Goal: Task Accomplishment & Management: Complete application form

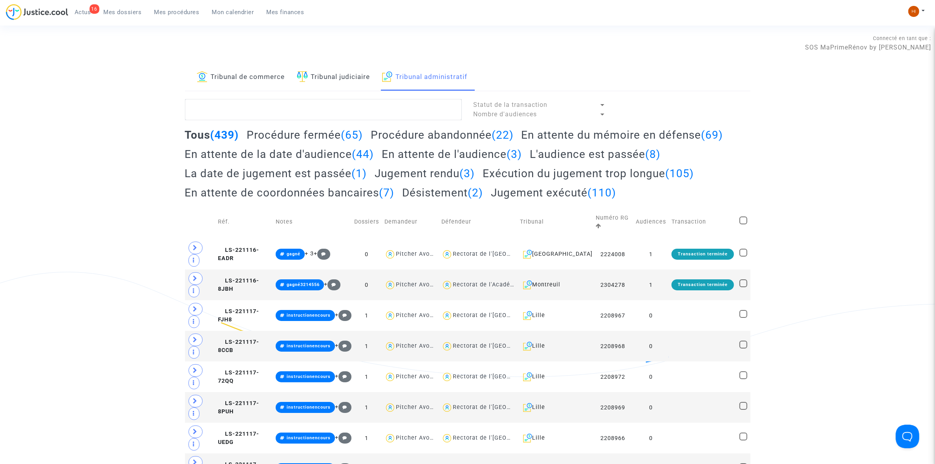
click at [357, 79] on link "Tribunal judiciaire" at bounding box center [333, 77] width 73 height 27
click at [357, 108] on textarea at bounding box center [323, 109] width 277 height 21
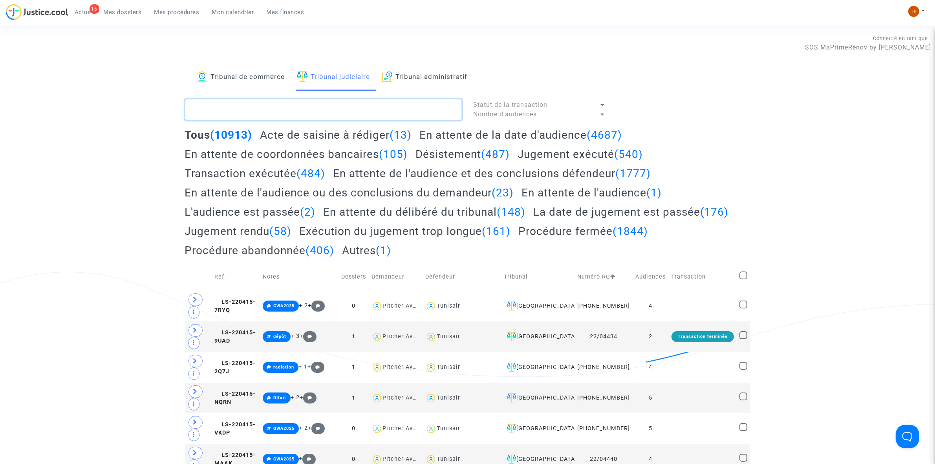
paste textarea "LS-240129-EY9N"
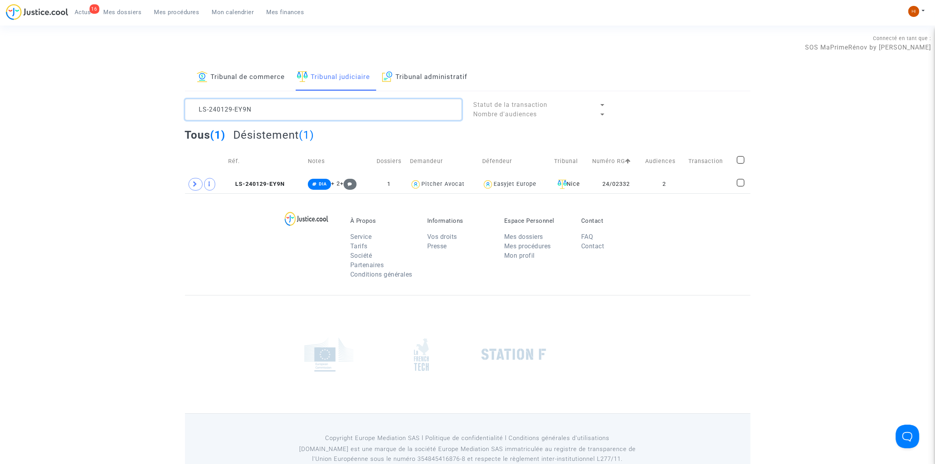
click at [374, 115] on textarea at bounding box center [323, 109] width 277 height 21
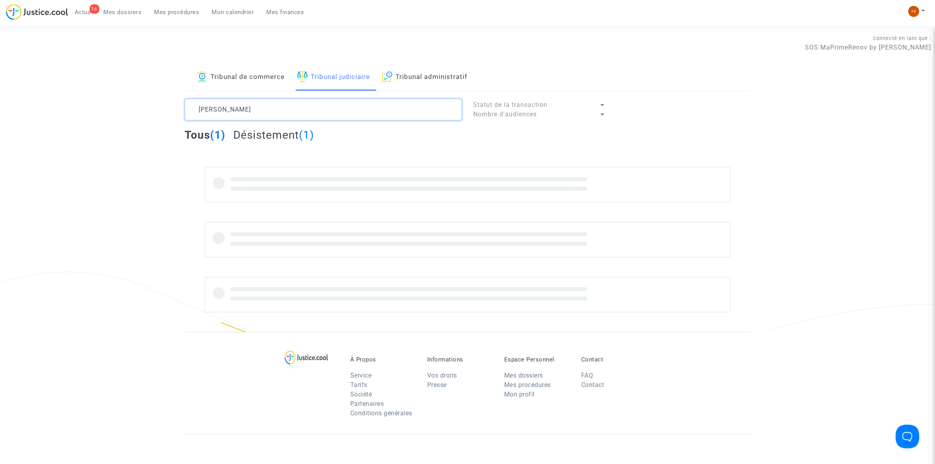
type textarea "[PERSON_NAME]"
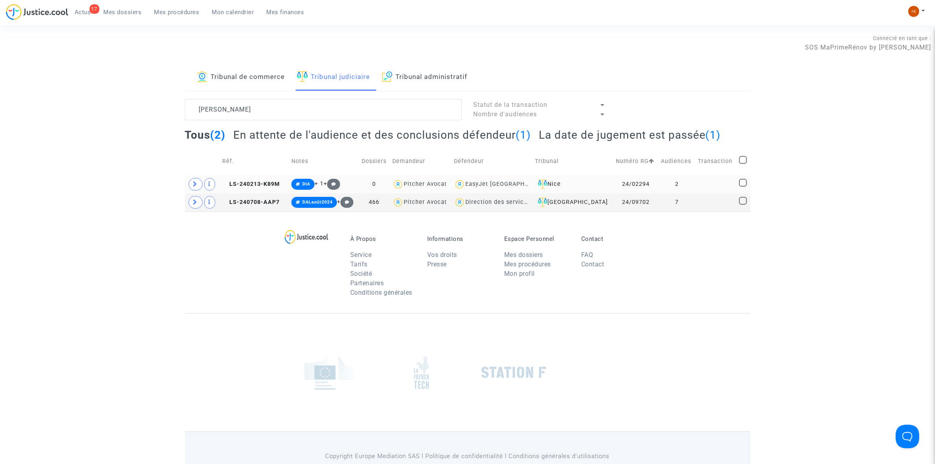
click at [684, 182] on td "2" at bounding box center [677, 184] width 37 height 18
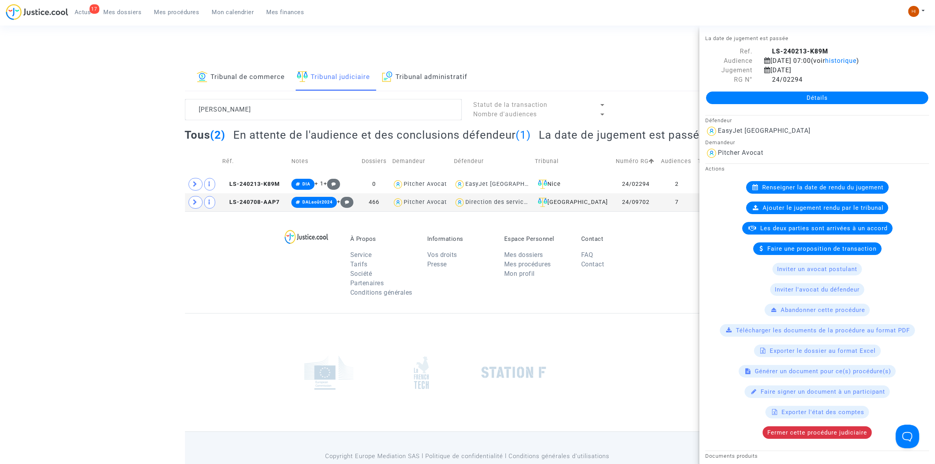
drag, startPoint x: 265, startPoint y: 183, endPoint x: 339, endPoint y: 172, distance: 74.3
click at [265, 181] on span "LS-240213-K89M" at bounding box center [251, 184] width 58 height 7
click at [790, 93] on link "Détails" at bounding box center [817, 98] width 222 height 13
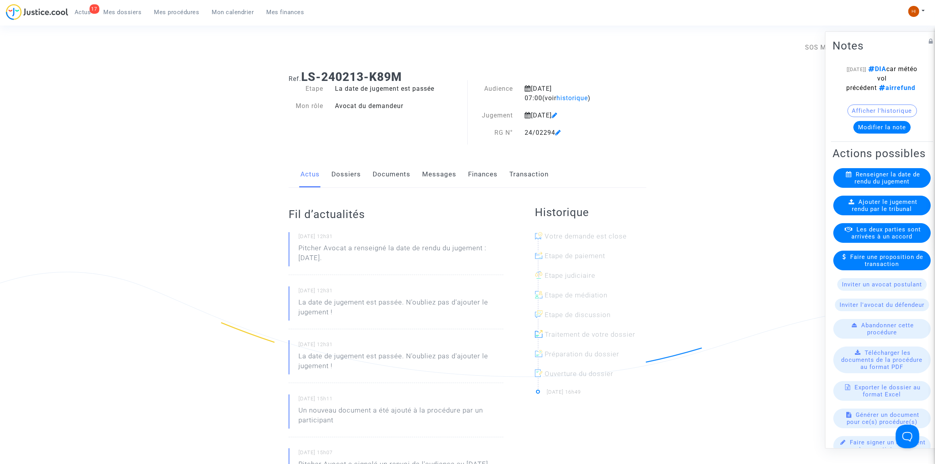
click at [875, 212] on span "Ajouter le jugement rendu par le tribunal" at bounding box center [885, 205] width 66 height 14
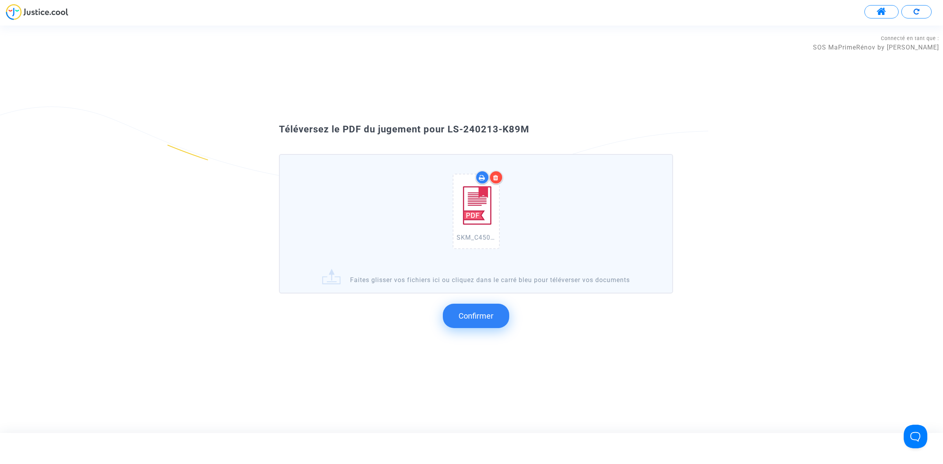
drag, startPoint x: 585, startPoint y: 148, endPoint x: 467, endPoint y: 132, distance: 118.1
click at [476, 139] on div "Téléversez le PDF du jugement pour LS-240213-K89M SKM_C450i25093014470_0007.pdf…" at bounding box center [471, 229] width 424 height 212
drag, startPoint x: 447, startPoint y: 127, endPoint x: 526, endPoint y: 126, distance: 78.6
click at [539, 125] on div "Téléversez le PDF du jugement pour LS-240213-K89M" at bounding box center [471, 129] width 424 height 13
copy span "LS-240213-K89M"
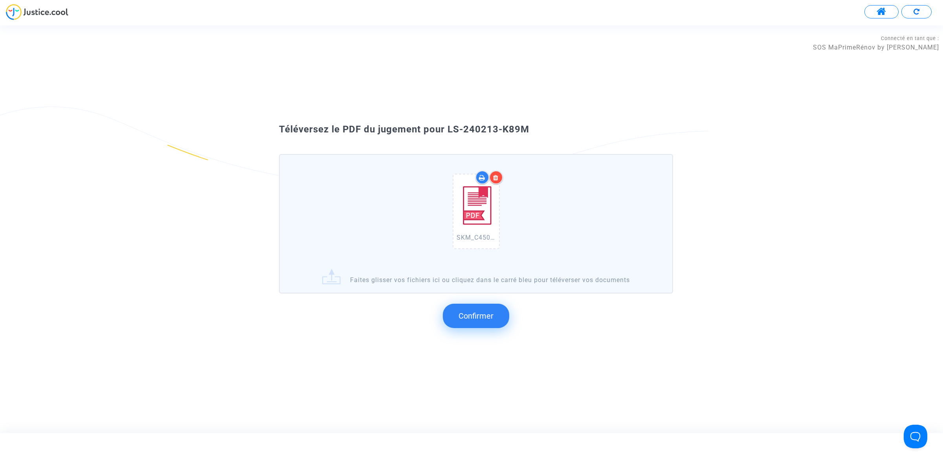
click at [482, 315] on span "Confirmer" at bounding box center [475, 315] width 35 height 9
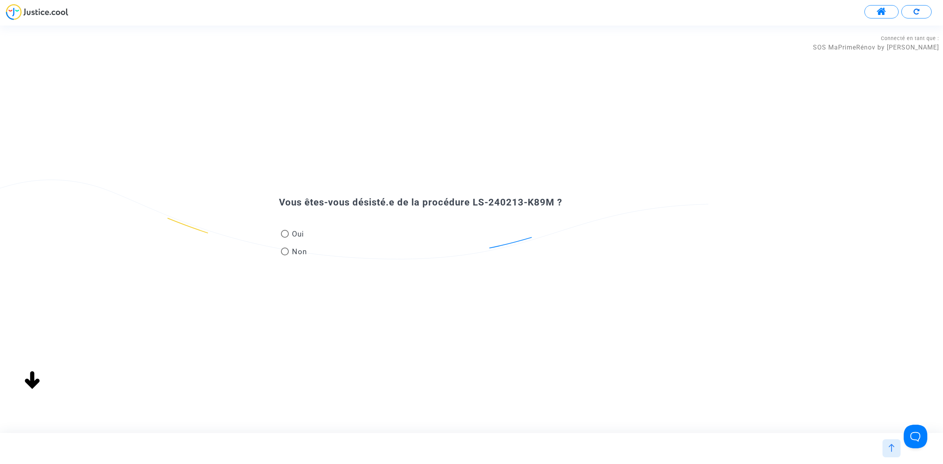
click at [291, 234] on span "Oui" at bounding box center [296, 234] width 15 height 11
click at [285, 238] on input "Oui" at bounding box center [284, 238] width 0 height 0
radio input "true"
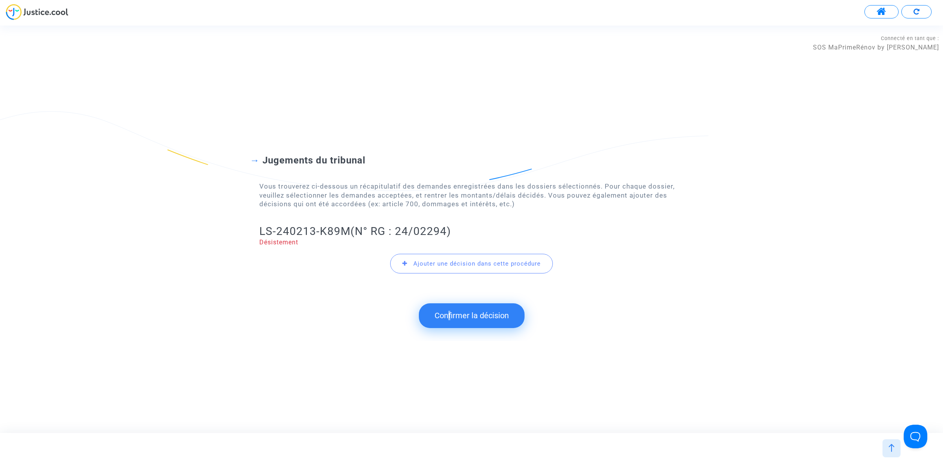
click at [446, 317] on button "Confirmer la décision" at bounding box center [472, 315] width 106 height 24
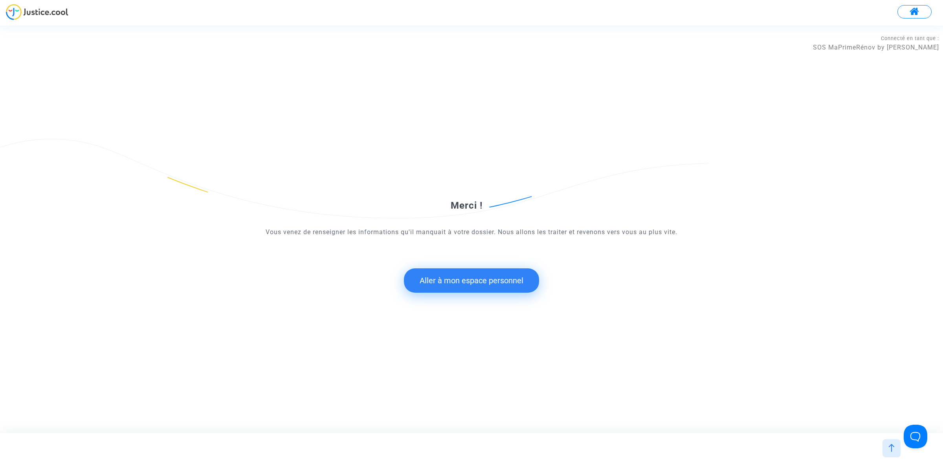
click at [447, 279] on button "Aller à mon espace personnel" at bounding box center [471, 280] width 135 height 24
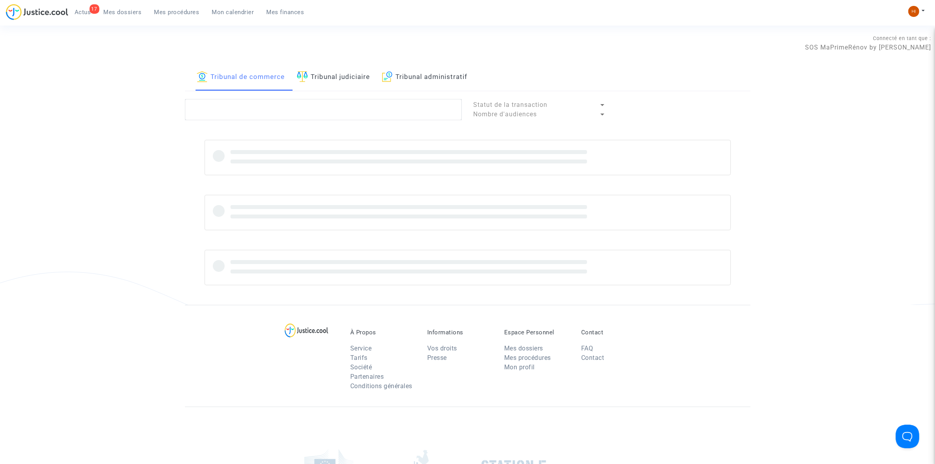
drag, startPoint x: 346, startPoint y: 75, endPoint x: 342, endPoint y: 99, distance: 24.0
click at [346, 75] on link "Tribunal judiciaire" at bounding box center [333, 77] width 73 height 27
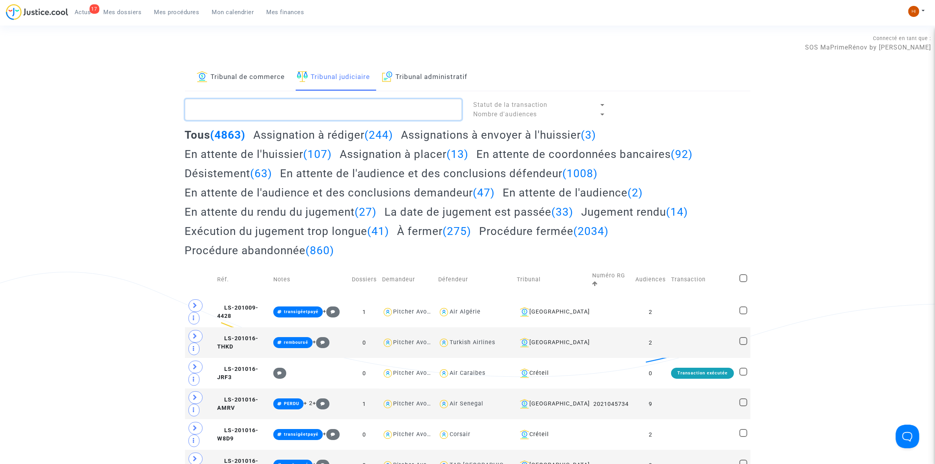
click at [343, 101] on textarea at bounding box center [323, 109] width 277 height 21
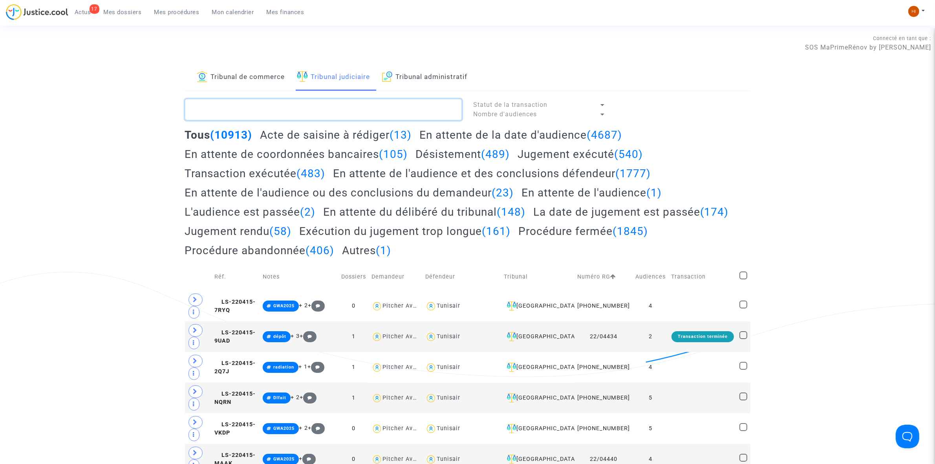
paste textarea "LS-240213-K89M"
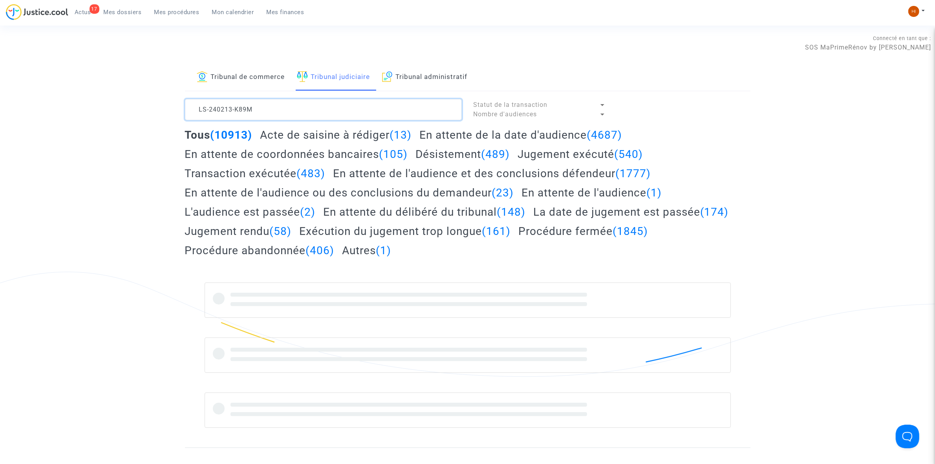
type textarea "LS-240213-K89M"
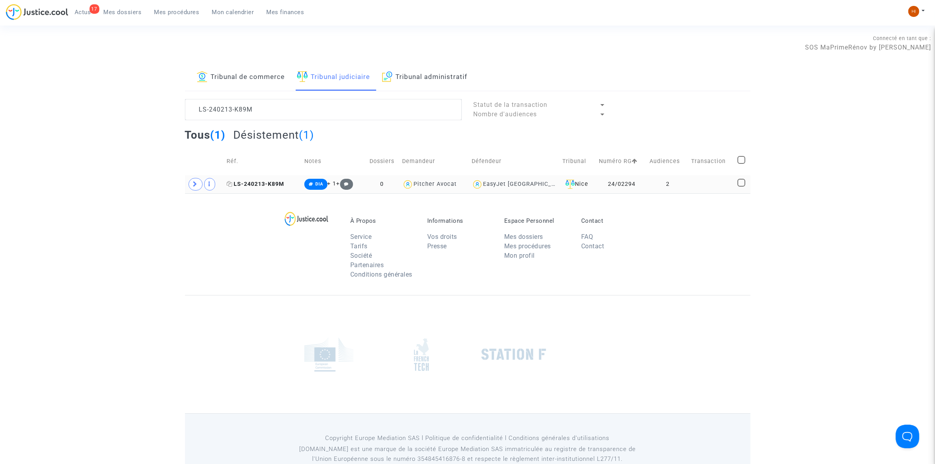
click at [269, 185] on span "LS-240213-K89M" at bounding box center [256, 184] width 58 height 7
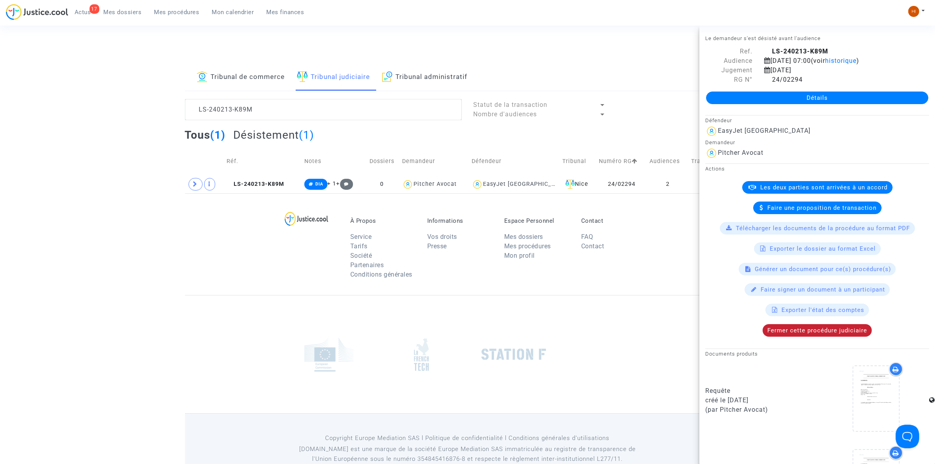
click at [818, 334] on span "Fermer cette procédure judiciaire" at bounding box center [818, 330] width 100 height 7
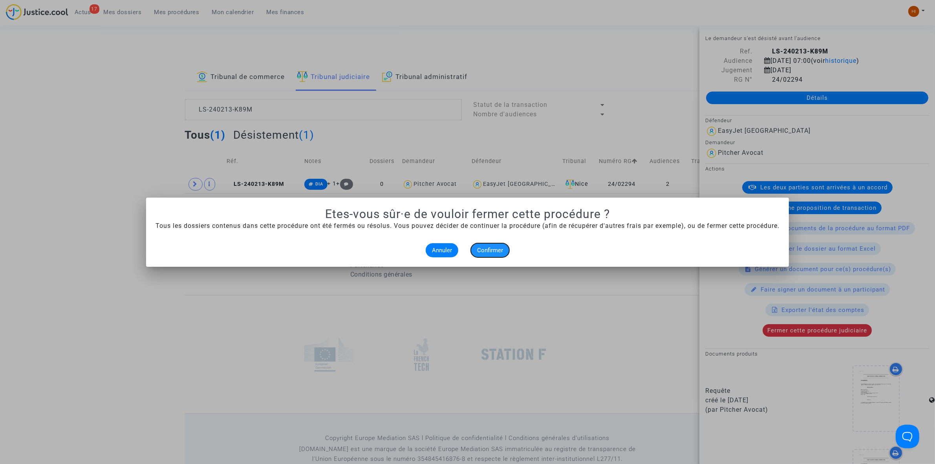
click at [485, 247] on span "Confirmer" at bounding box center [490, 250] width 26 height 7
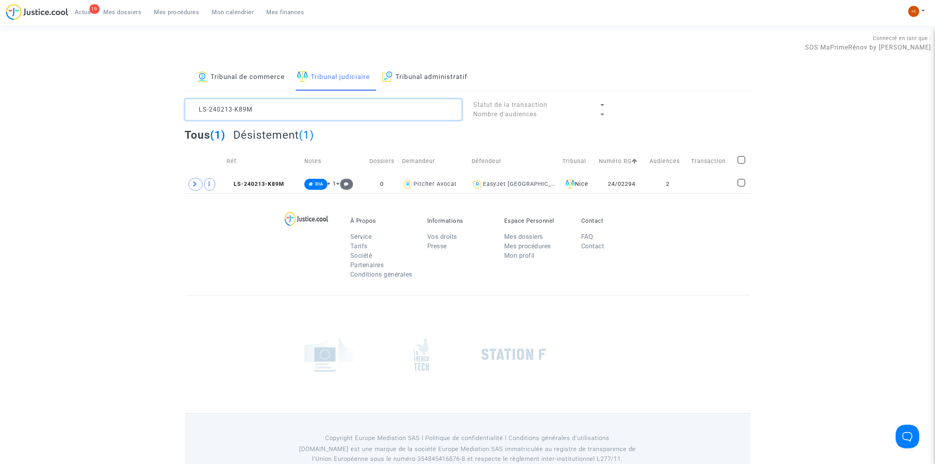
click at [291, 116] on textarea at bounding box center [323, 109] width 277 height 21
click at [310, 111] on textarea at bounding box center [323, 109] width 277 height 21
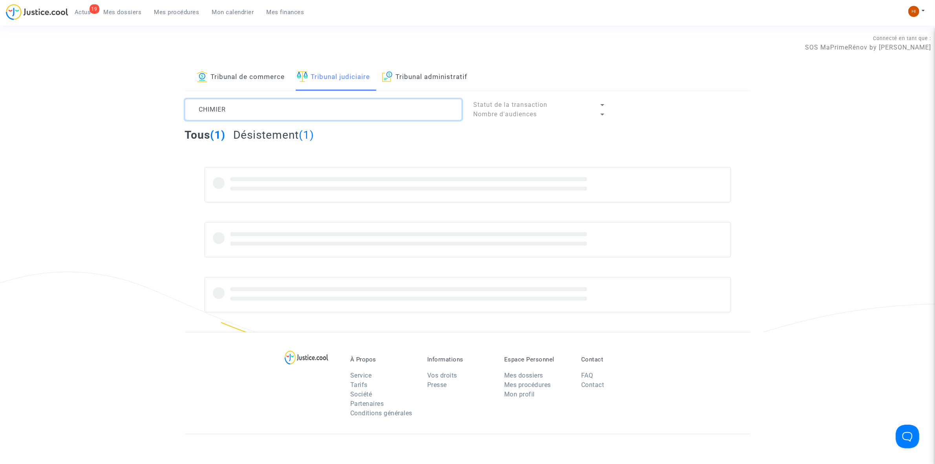
type textarea "CHIMIER"
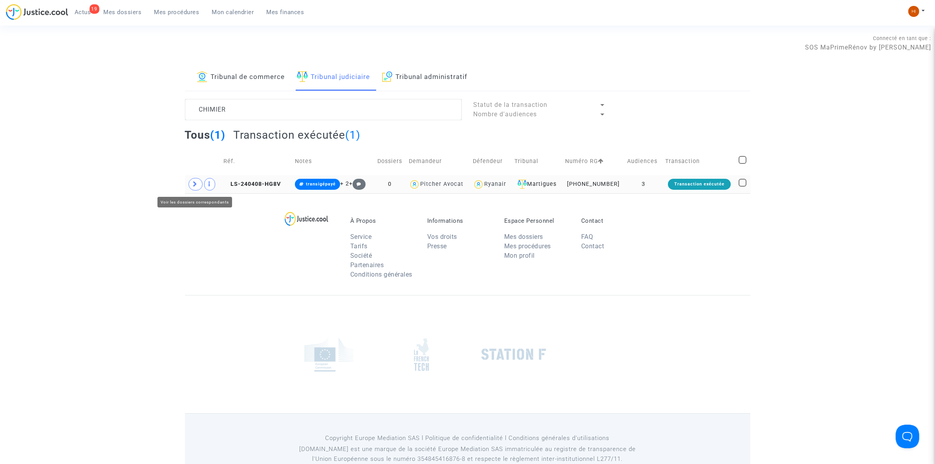
click at [191, 182] on span at bounding box center [196, 184] width 14 height 13
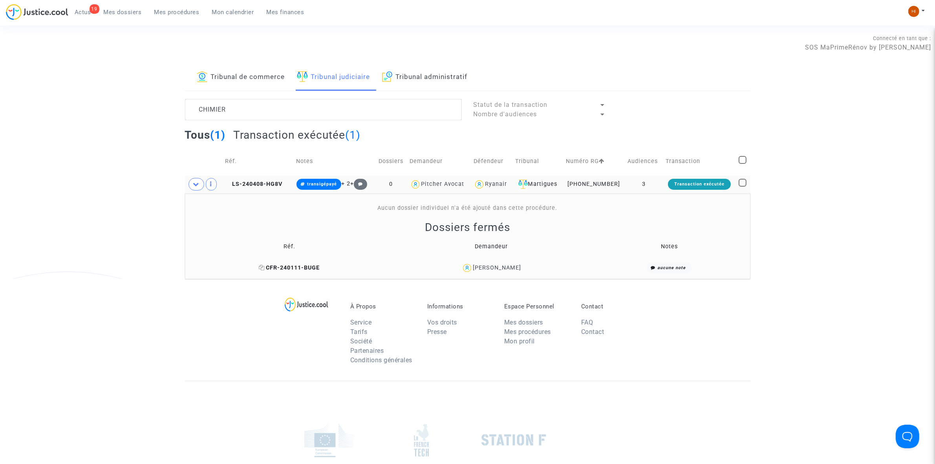
click at [265, 267] on icon at bounding box center [262, 267] width 6 height 5
click at [274, 193] on td "LS-240408-HG8V" at bounding box center [257, 184] width 71 height 18
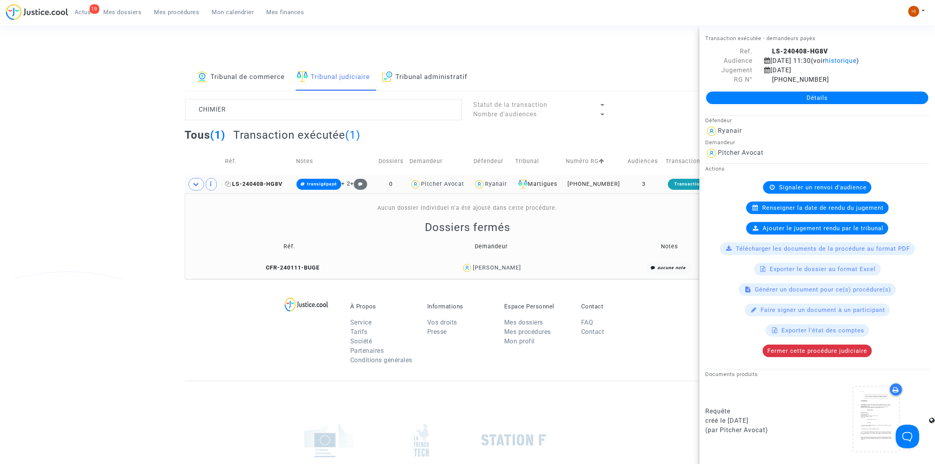
click at [265, 181] on span "LS-240408-HG8V" at bounding box center [253, 184] width 57 height 7
click at [755, 96] on link "Détails" at bounding box center [817, 98] width 222 height 13
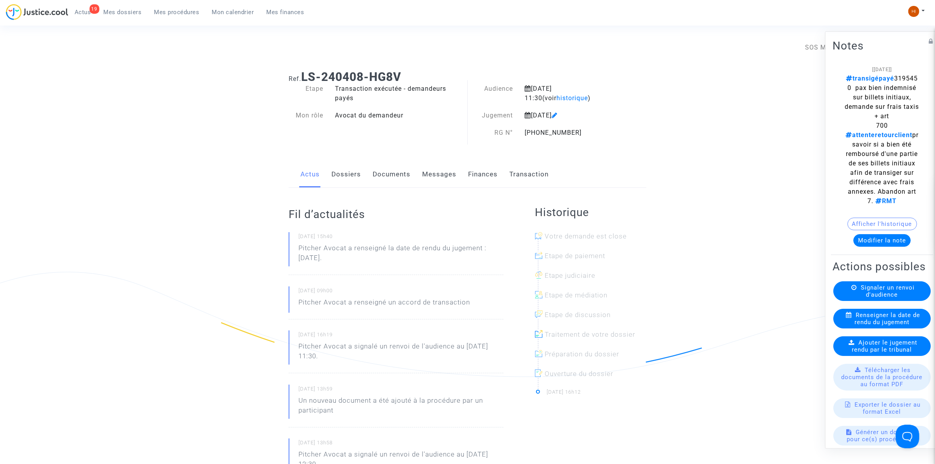
click at [883, 353] on span "Ajouter le jugement rendu par le tribunal" at bounding box center [885, 346] width 66 height 14
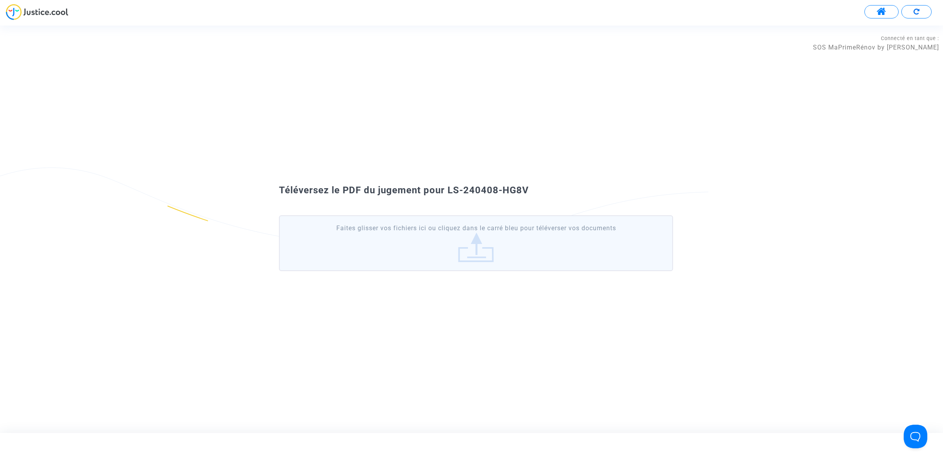
drag, startPoint x: 449, startPoint y: 187, endPoint x: 599, endPoint y: 190, distance: 150.1
click at [599, 190] on div "Téléversez le PDF du jugement pour LS-240408-HG8V" at bounding box center [471, 190] width 424 height 13
copy span "LS-240408-HG8V"
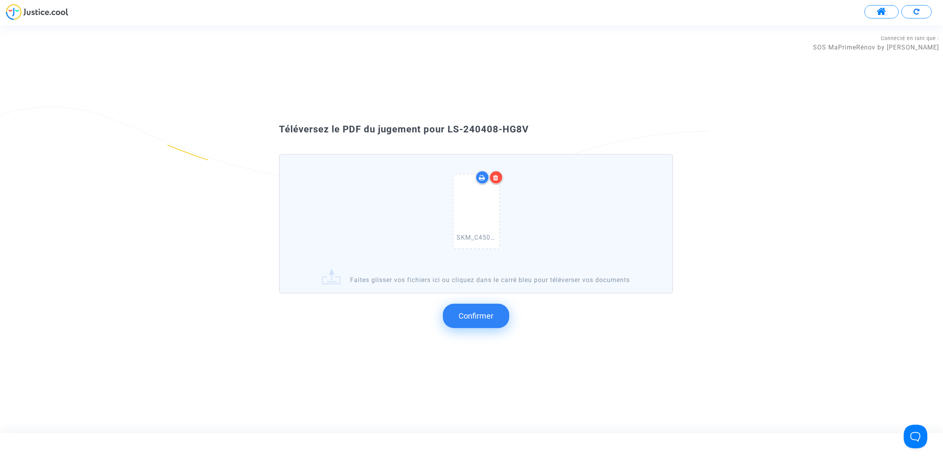
click at [465, 311] on span "Confirmer" at bounding box center [475, 315] width 35 height 9
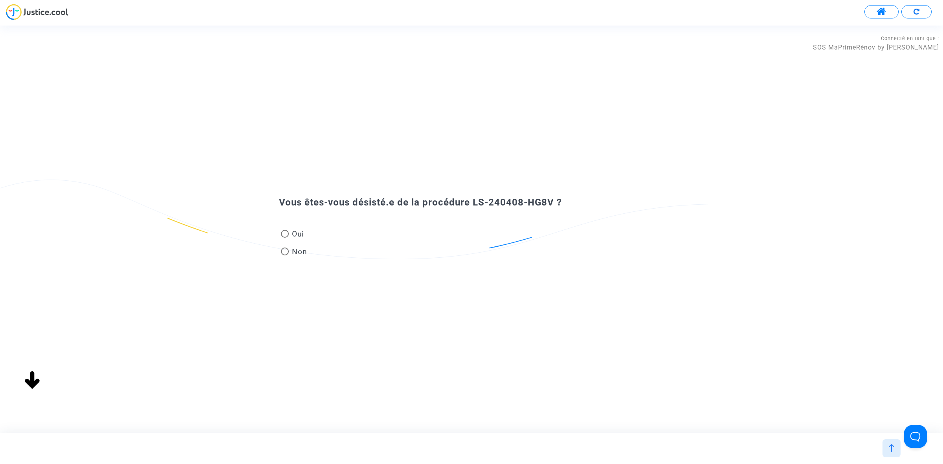
click at [293, 236] on span "Oui" at bounding box center [296, 234] width 15 height 11
click at [285, 238] on input "Oui" at bounding box center [284, 238] width 0 height 0
radio input "true"
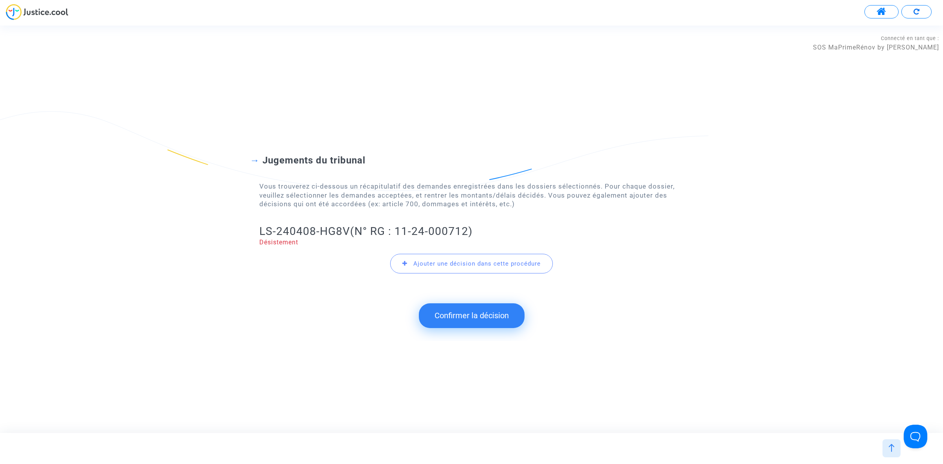
click at [495, 317] on button "Confirmer la décision" at bounding box center [472, 315] width 106 height 24
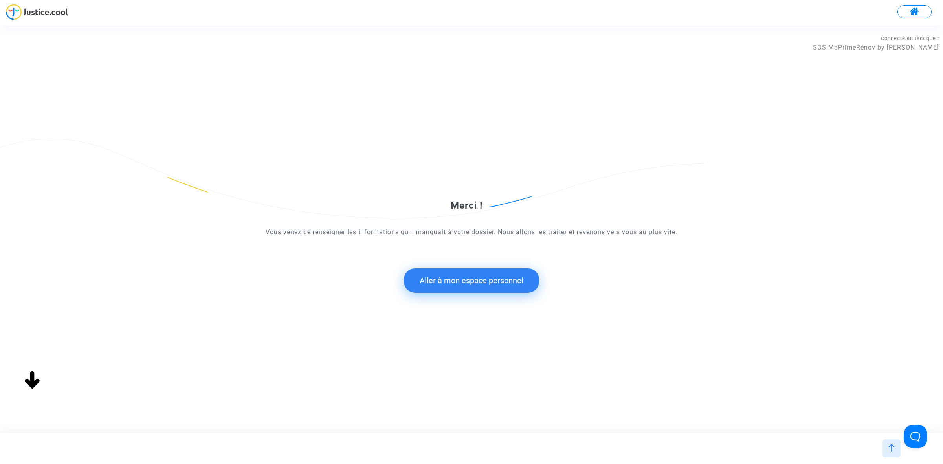
click at [457, 285] on button "Aller à mon espace personnel" at bounding box center [471, 280] width 135 height 24
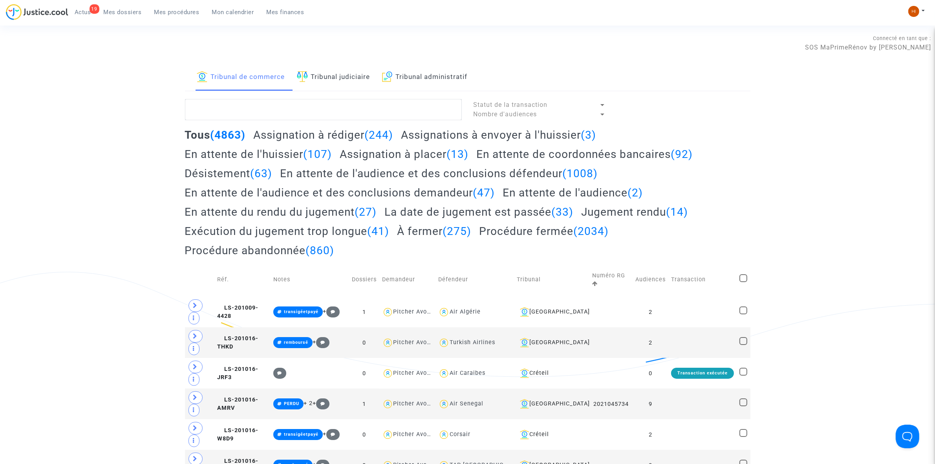
click at [343, 85] on link "Tribunal judiciaire" at bounding box center [333, 77] width 73 height 27
click at [332, 110] on textarea at bounding box center [323, 109] width 277 height 21
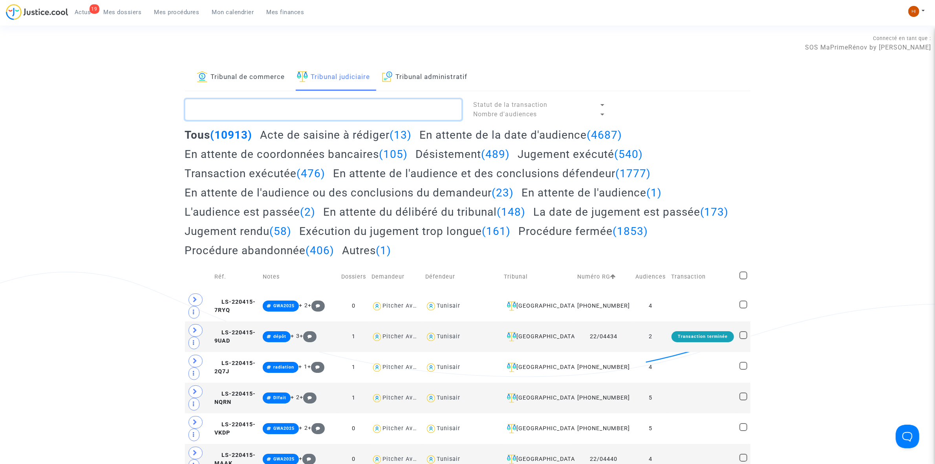
paste textarea "LS-240408-HG8V"
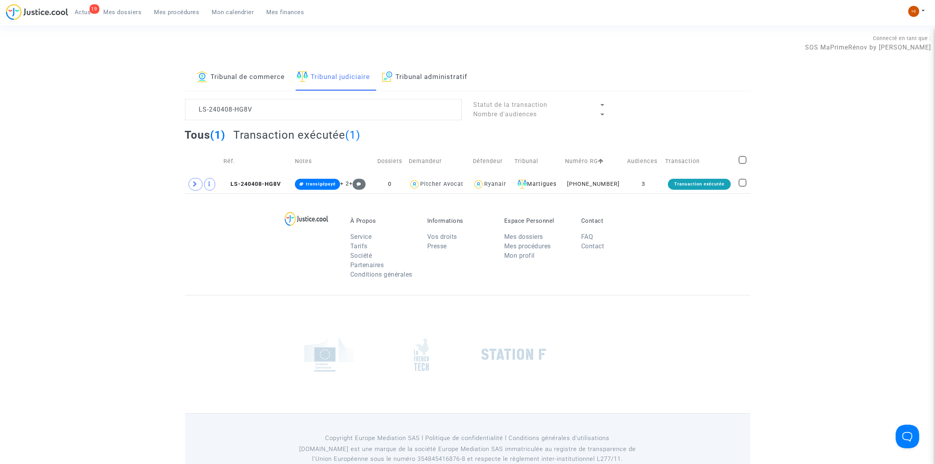
drag, startPoint x: 280, startPoint y: 183, endPoint x: 492, endPoint y: 172, distance: 212.8
click at [278, 183] on span "LS-240408-HG8V" at bounding box center [252, 184] width 57 height 7
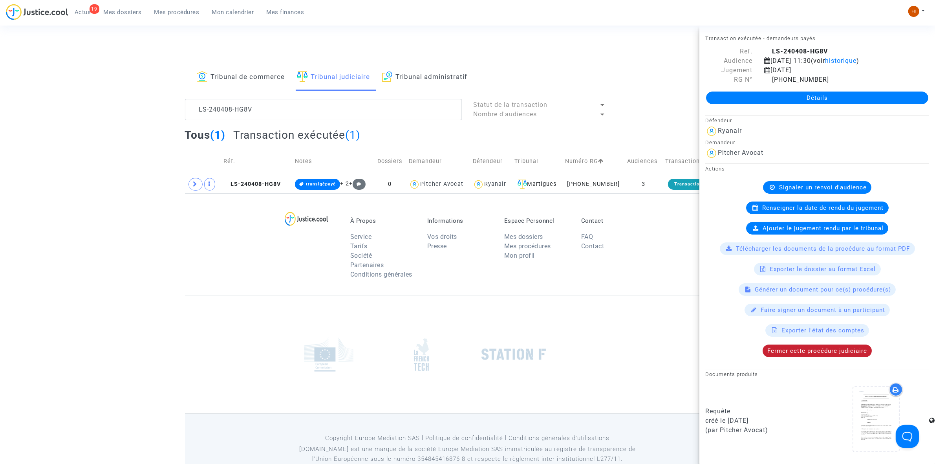
click at [788, 354] on span "Fermer cette procédure judiciaire" at bounding box center [818, 350] width 100 height 7
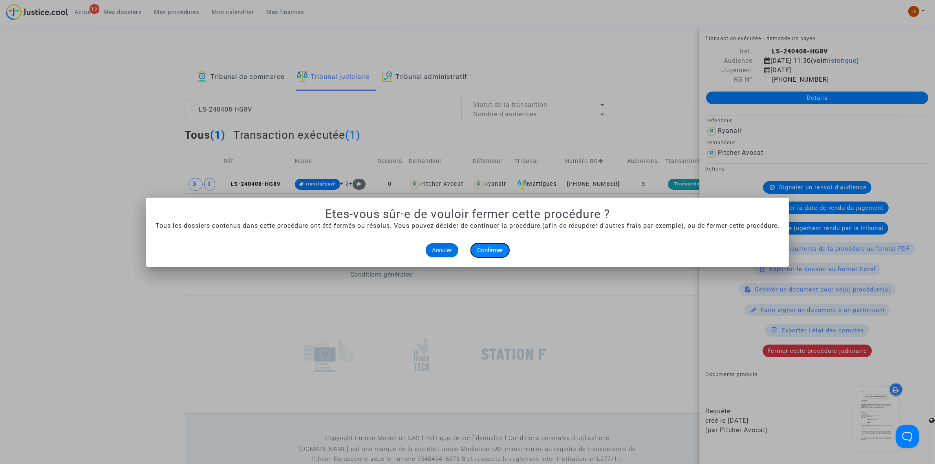
click at [489, 246] on button "Confirmer" at bounding box center [490, 250] width 38 height 14
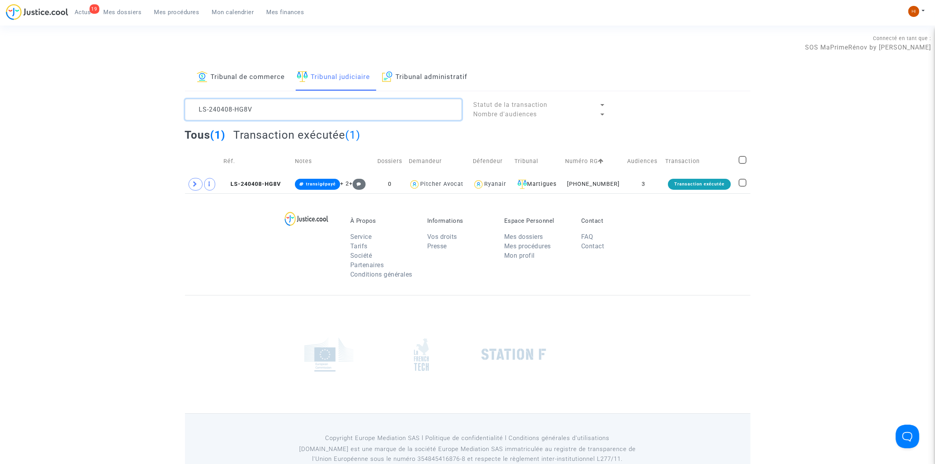
click at [288, 109] on textarea at bounding box center [323, 109] width 277 height 21
click at [325, 109] on textarea at bounding box center [323, 109] width 277 height 21
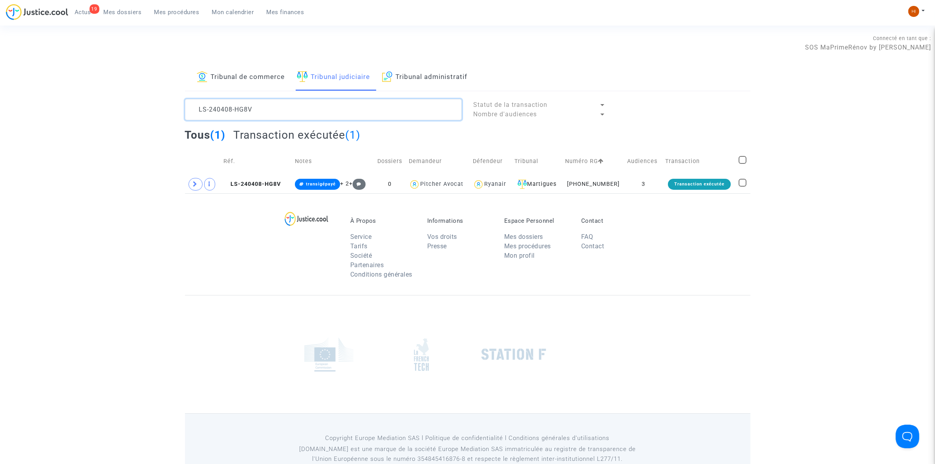
click at [325, 109] on textarea at bounding box center [323, 109] width 277 height 21
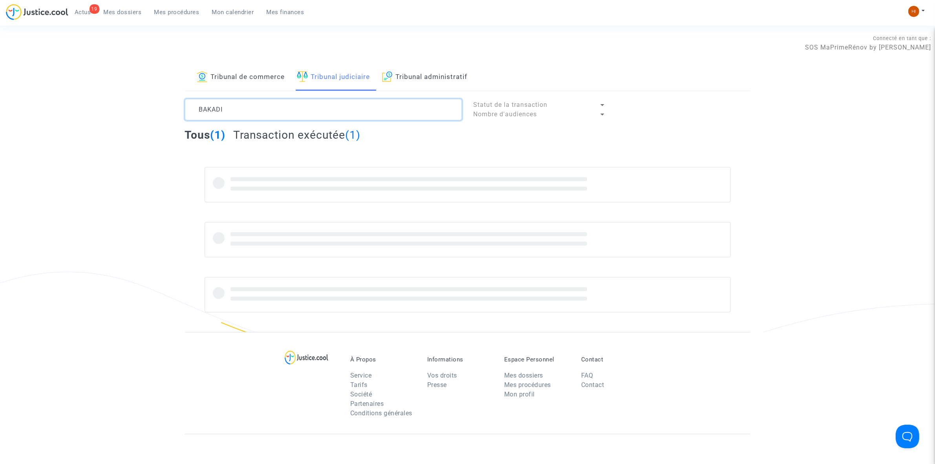
type textarea "BAKADI"
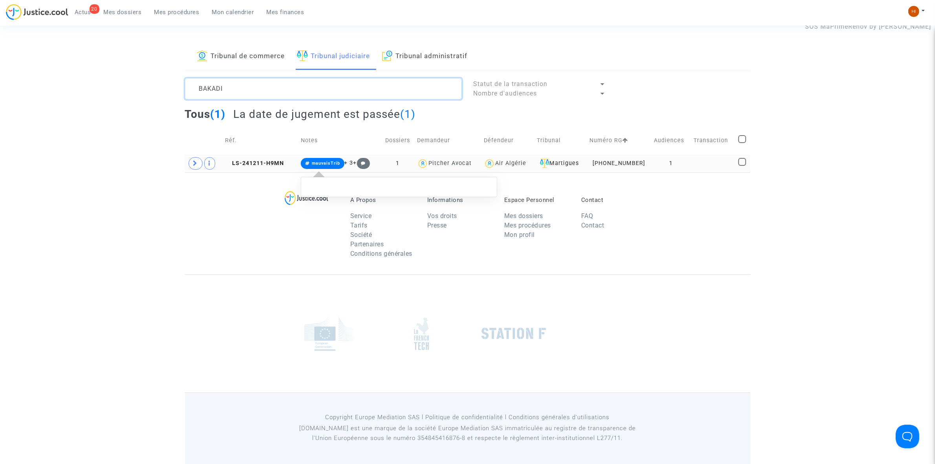
scroll to position [22, 0]
click at [283, 165] on span "LS-241211-H9MN" at bounding box center [254, 162] width 59 height 7
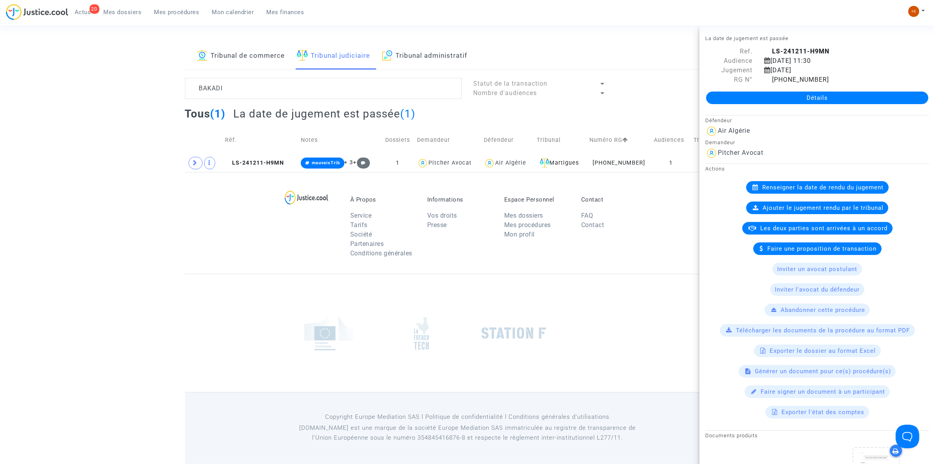
click at [797, 105] on div "Détails" at bounding box center [818, 97] width 236 height 27
click at [801, 95] on link "Détails" at bounding box center [817, 98] width 222 height 13
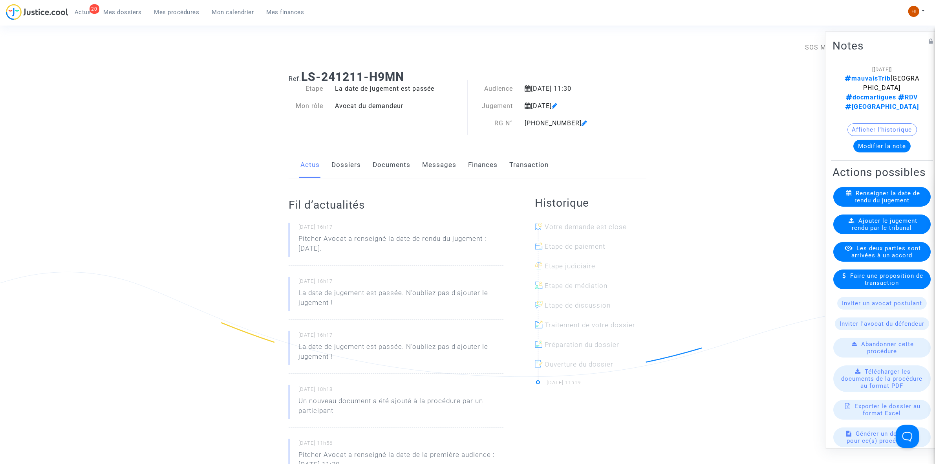
click at [885, 229] on span "Ajouter le jugement rendu par le tribunal" at bounding box center [885, 224] width 66 height 14
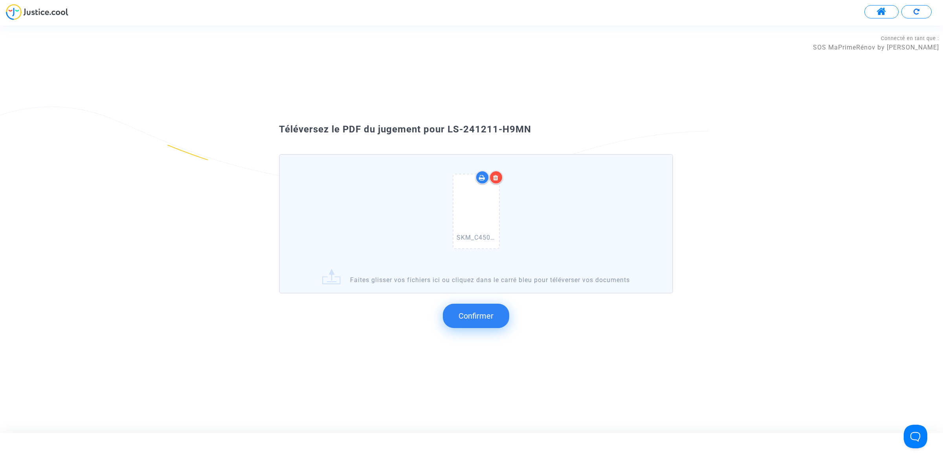
drag, startPoint x: 536, startPoint y: 128, endPoint x: 451, endPoint y: 124, distance: 85.7
click at [451, 124] on div "Téléversez le PDF du jugement pour LS-241211-H9MN" at bounding box center [471, 129] width 424 height 13
drag, startPoint x: 448, startPoint y: 130, endPoint x: 590, endPoint y: 122, distance: 141.7
click at [590, 122] on div "Téléversez le PDF du jugement pour LS-241211-H9MN SKM_C450i25093014470_0022.pdf…" at bounding box center [471, 229] width 943 height 222
copy span "LS-241211-H9MN"
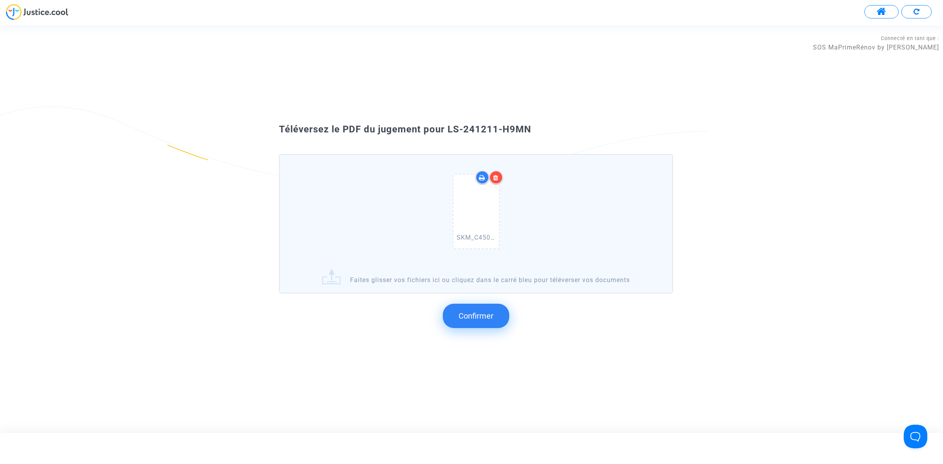
click at [466, 316] on span "Confirmer" at bounding box center [475, 315] width 35 height 9
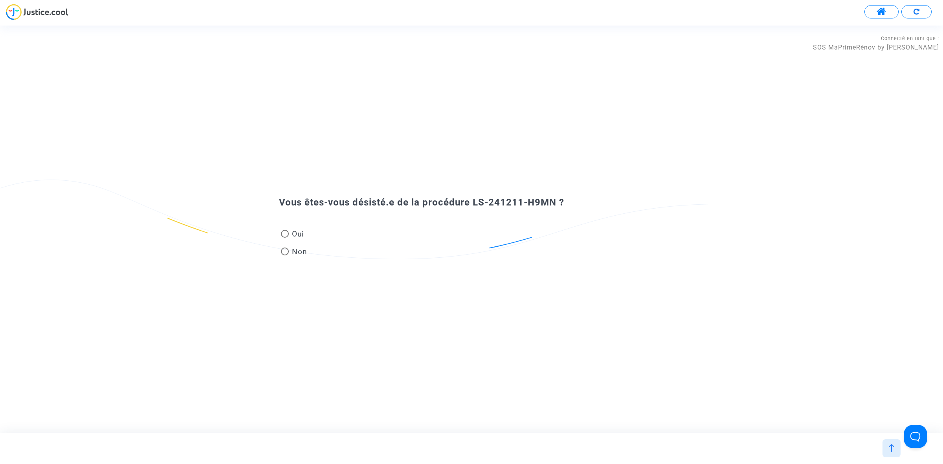
click at [301, 240] on mat-radio-button "Oui" at bounding box center [294, 236] width 26 height 14
radio input "true"
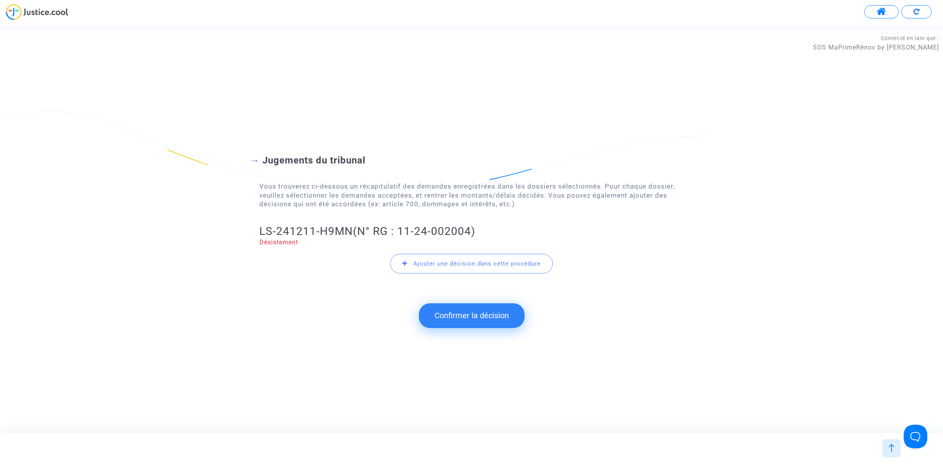
click at [439, 321] on button "Confirmer la décision" at bounding box center [472, 315] width 106 height 24
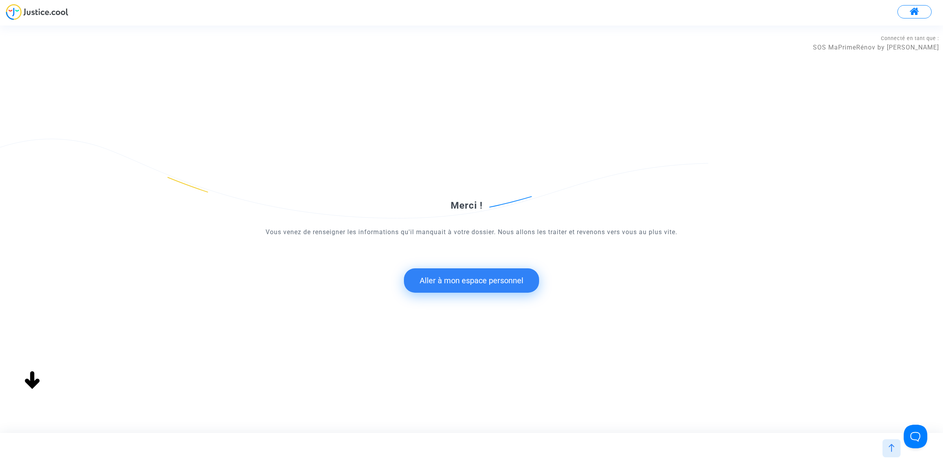
click at [447, 288] on button "Aller à mon espace personnel" at bounding box center [471, 280] width 135 height 24
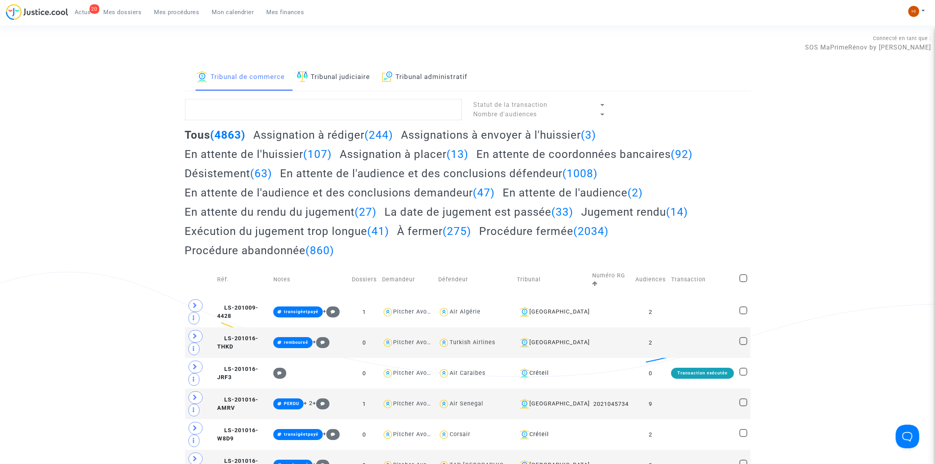
click at [348, 81] on link "Tribunal judiciaire" at bounding box center [333, 77] width 73 height 27
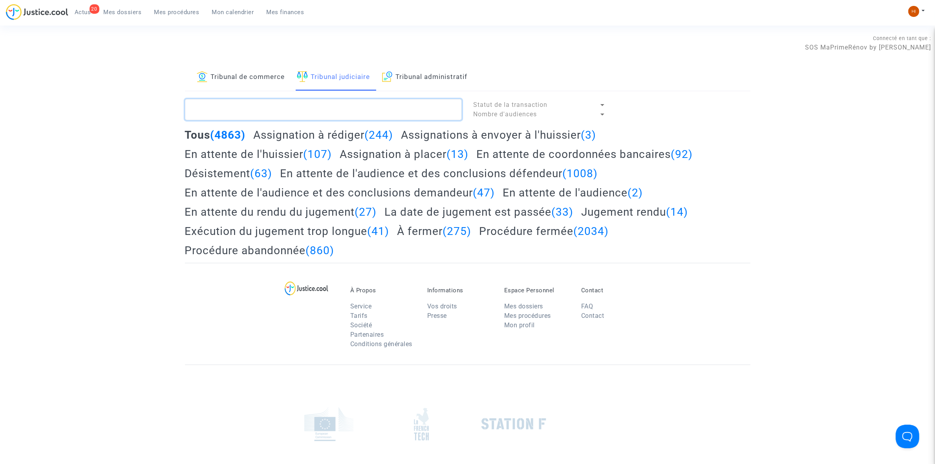
click at [352, 107] on textarea at bounding box center [323, 109] width 277 height 21
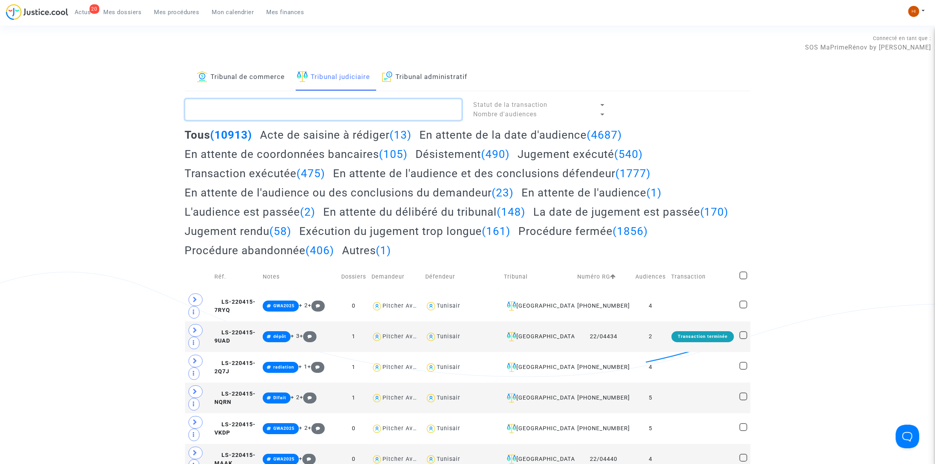
paste textarea "LS-241211-H9MN"
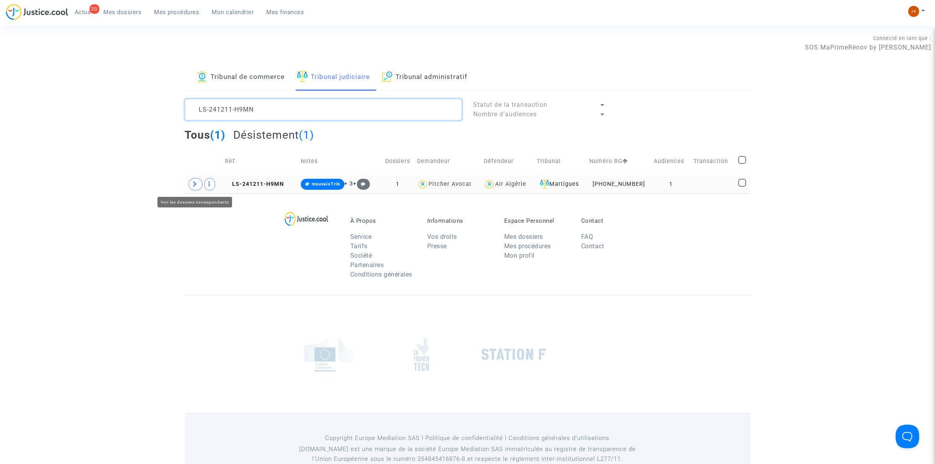
type textarea "LS-241211-H9MN"
click at [191, 189] on span at bounding box center [196, 184] width 14 height 13
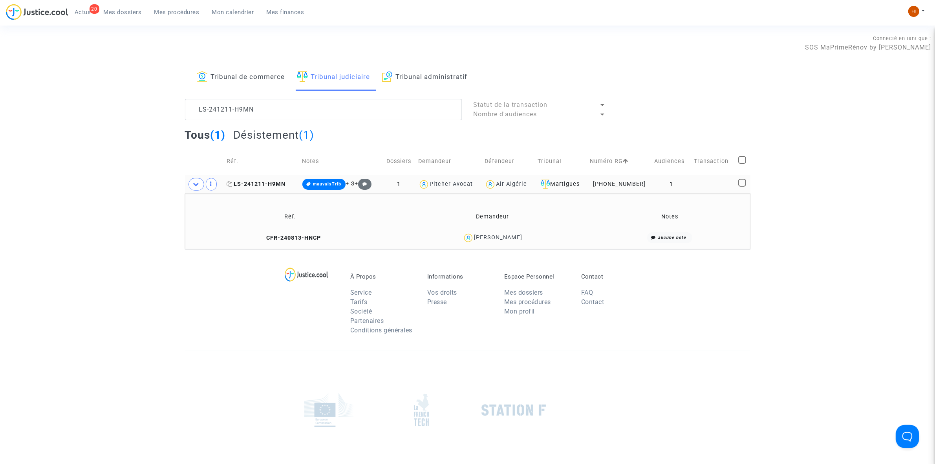
click at [255, 185] on span "LS-241211-H9MN" at bounding box center [256, 184] width 59 height 7
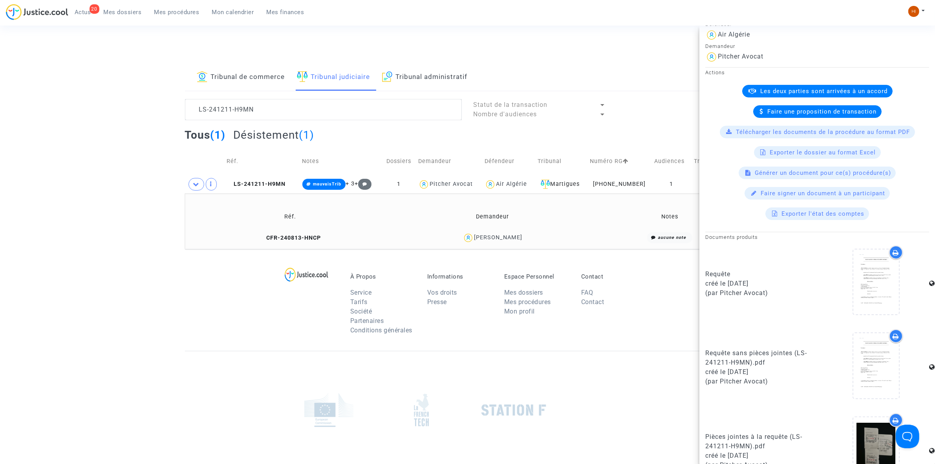
scroll to position [295, 0]
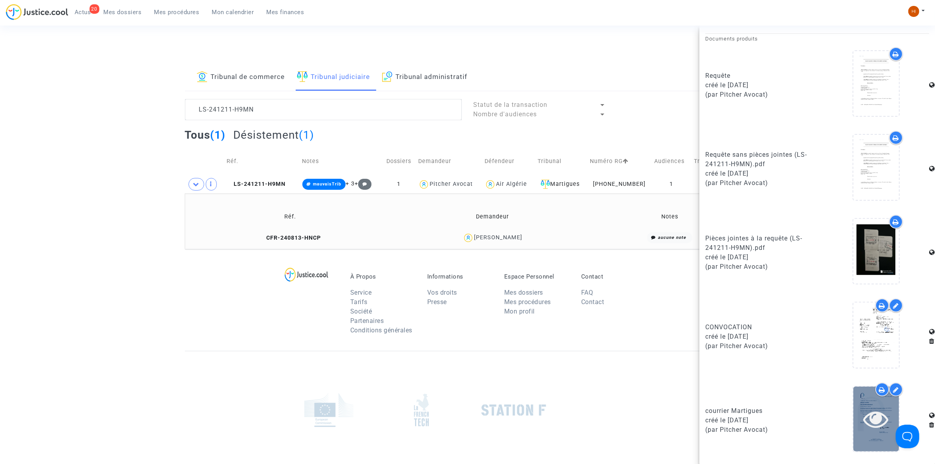
click at [879, 421] on icon at bounding box center [877, 418] width 26 height 25
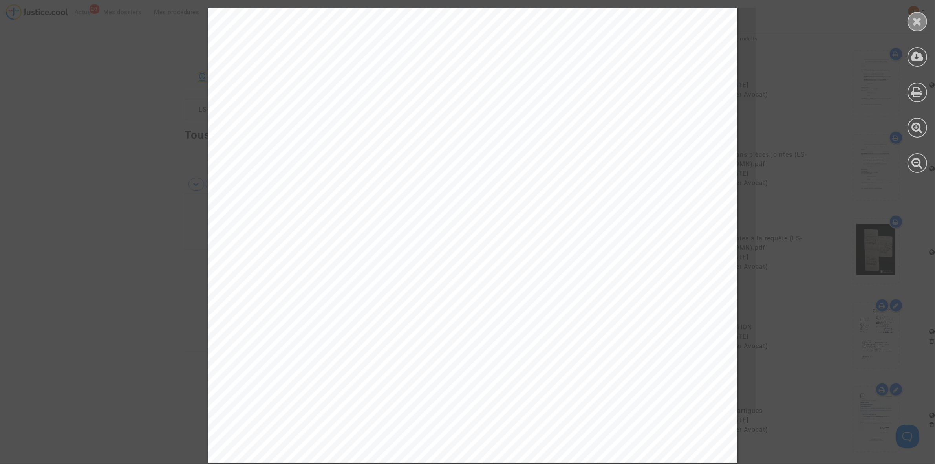
click at [915, 26] on icon at bounding box center [918, 21] width 10 height 12
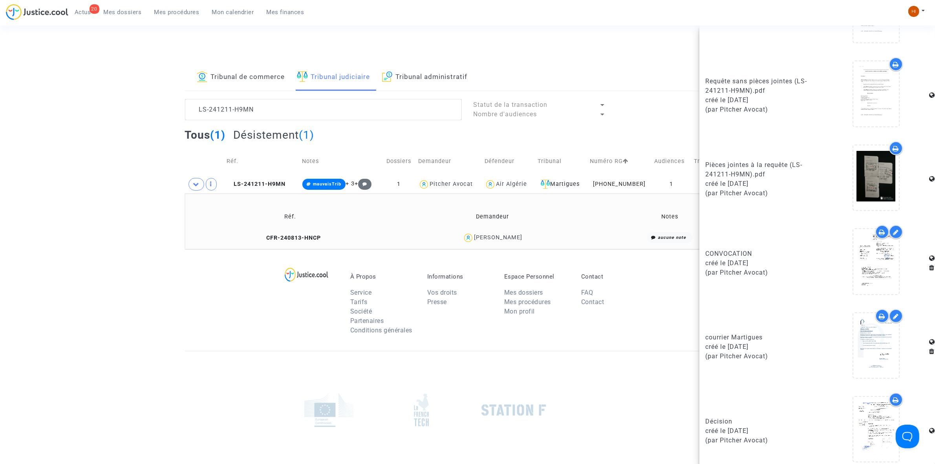
scroll to position [375, 0]
